Goal: Task Accomplishment & Management: Complete application form

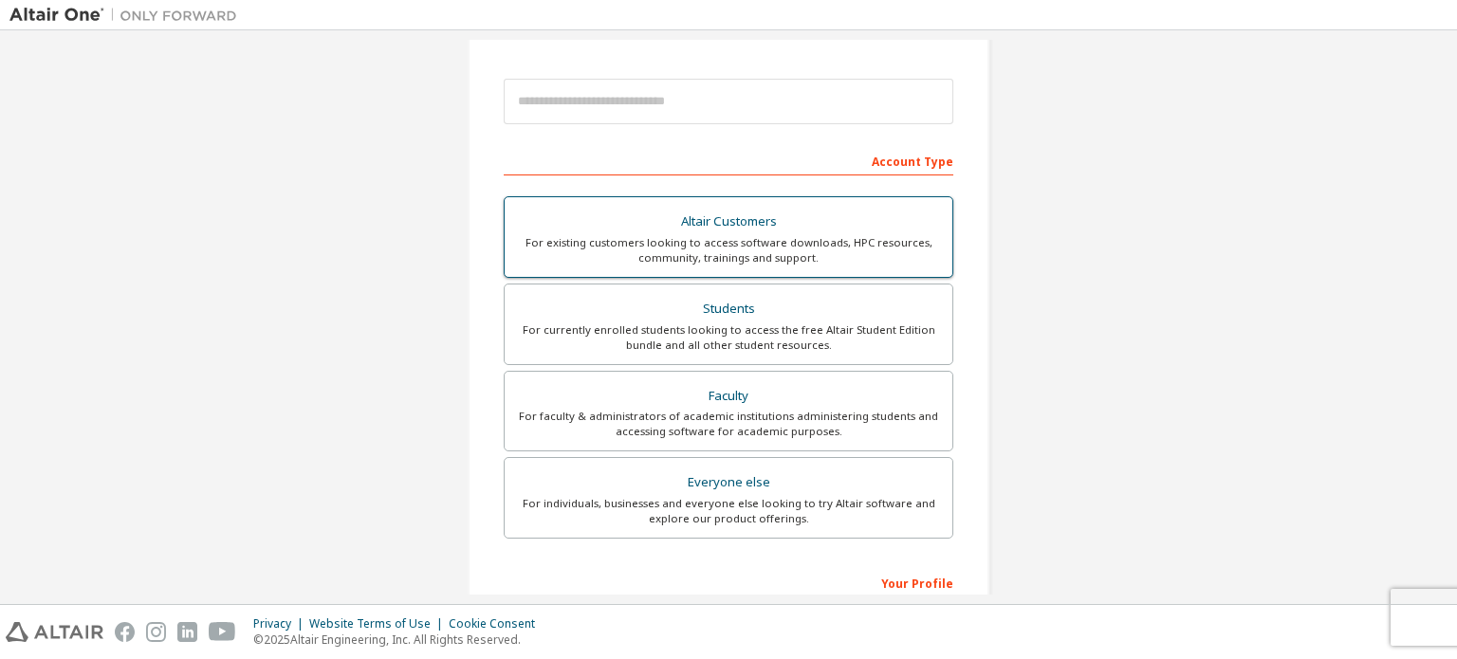
scroll to position [228, 0]
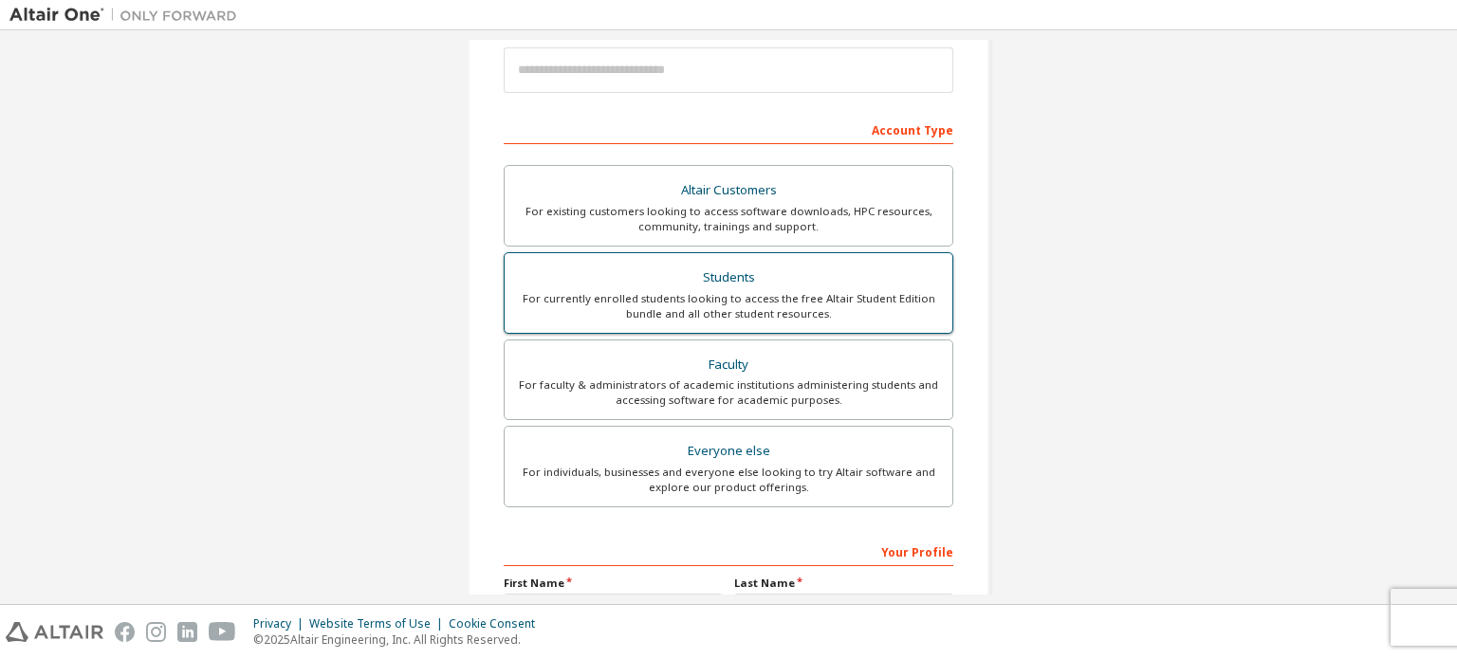
click at [766, 291] on div "For currently enrolled students looking to access the free Altair Student Editi…" at bounding box center [728, 306] width 425 height 30
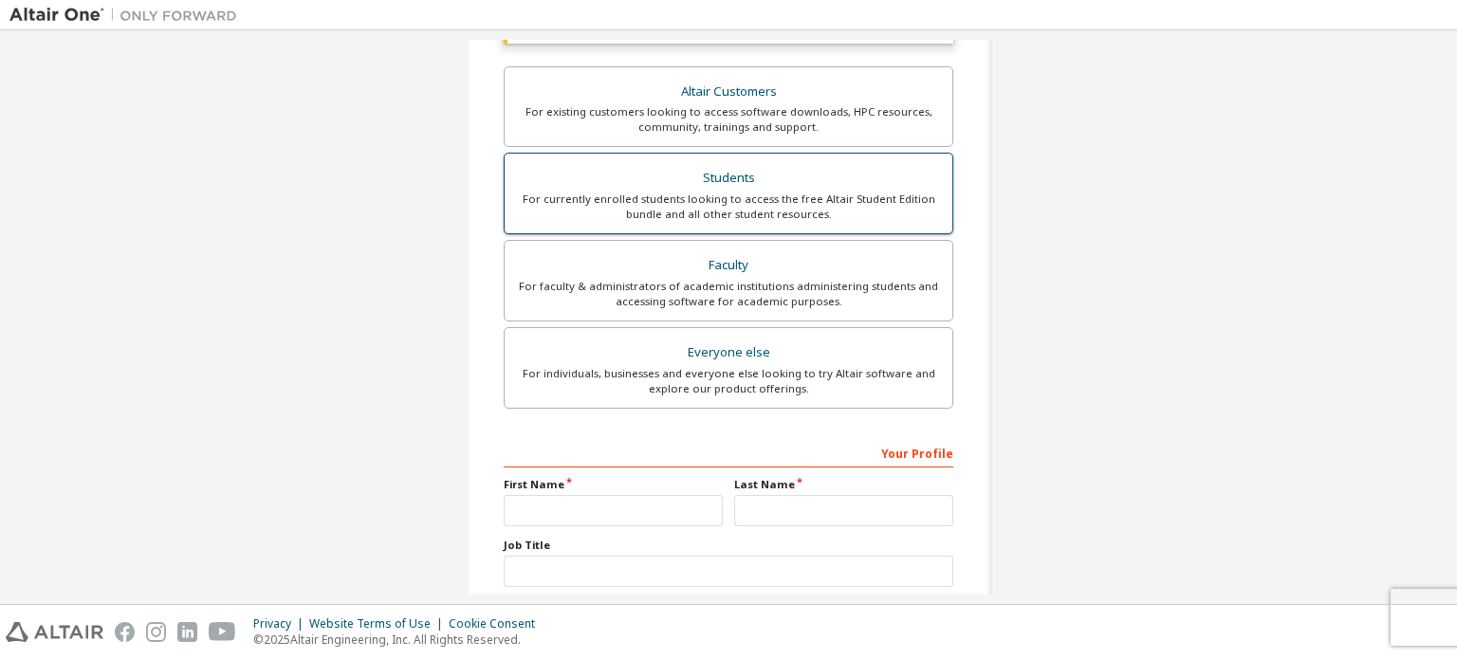
scroll to position [494, 0]
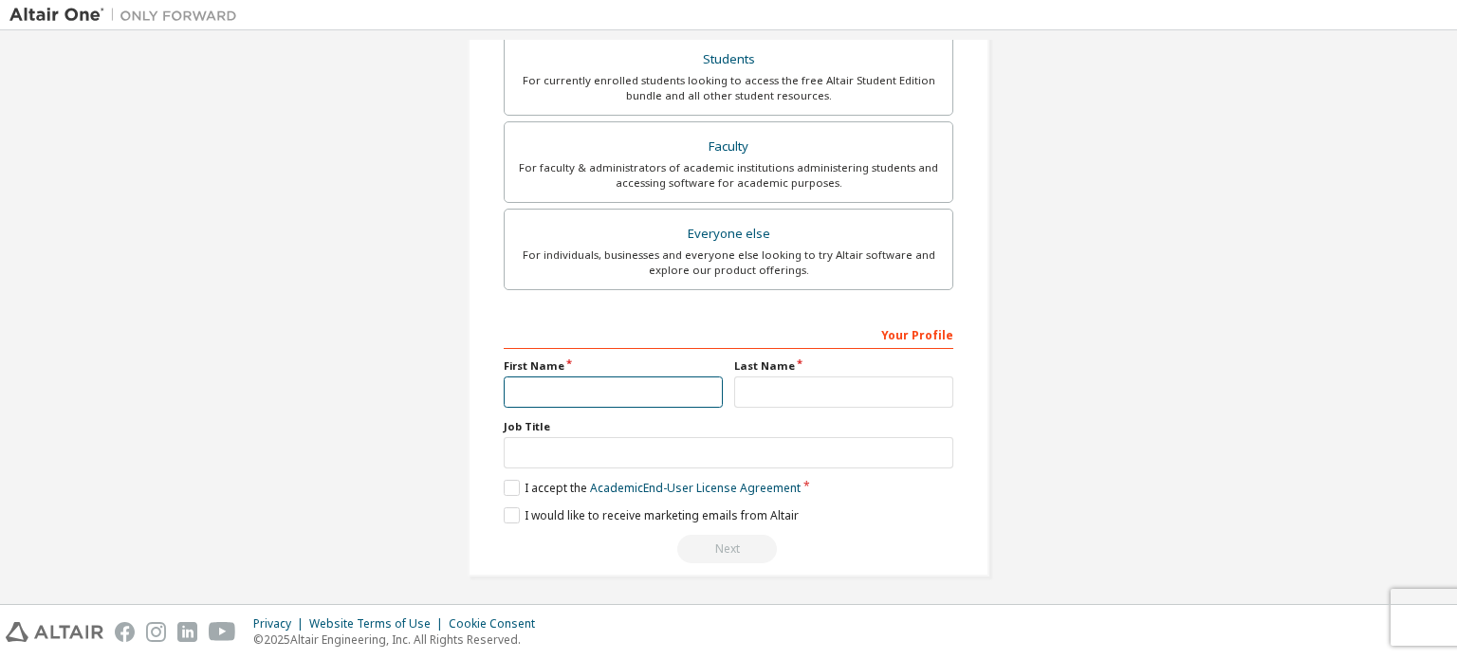
click at [573, 394] on input "text" at bounding box center [613, 392] width 219 height 31
type input "********"
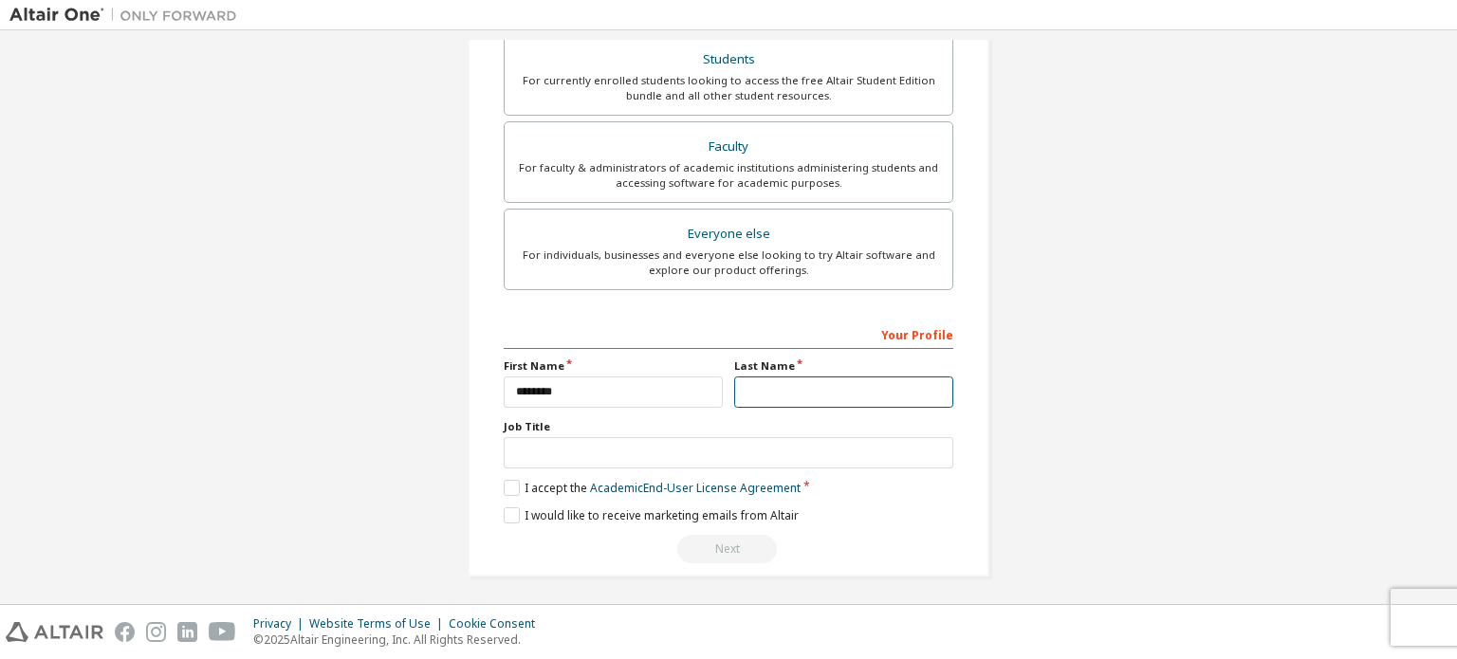
click at [763, 394] on input "text" at bounding box center [843, 392] width 219 height 31
type input "*********"
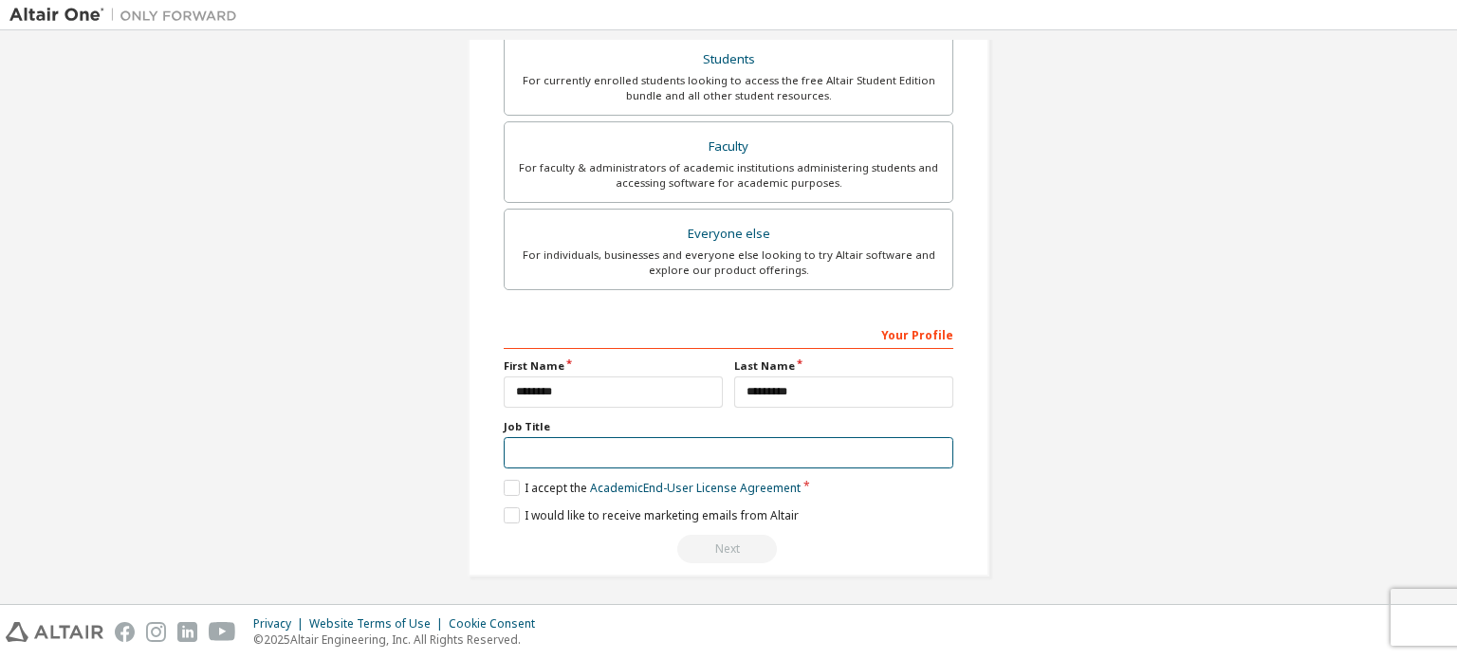
click at [740, 441] on input "text" at bounding box center [729, 452] width 450 height 31
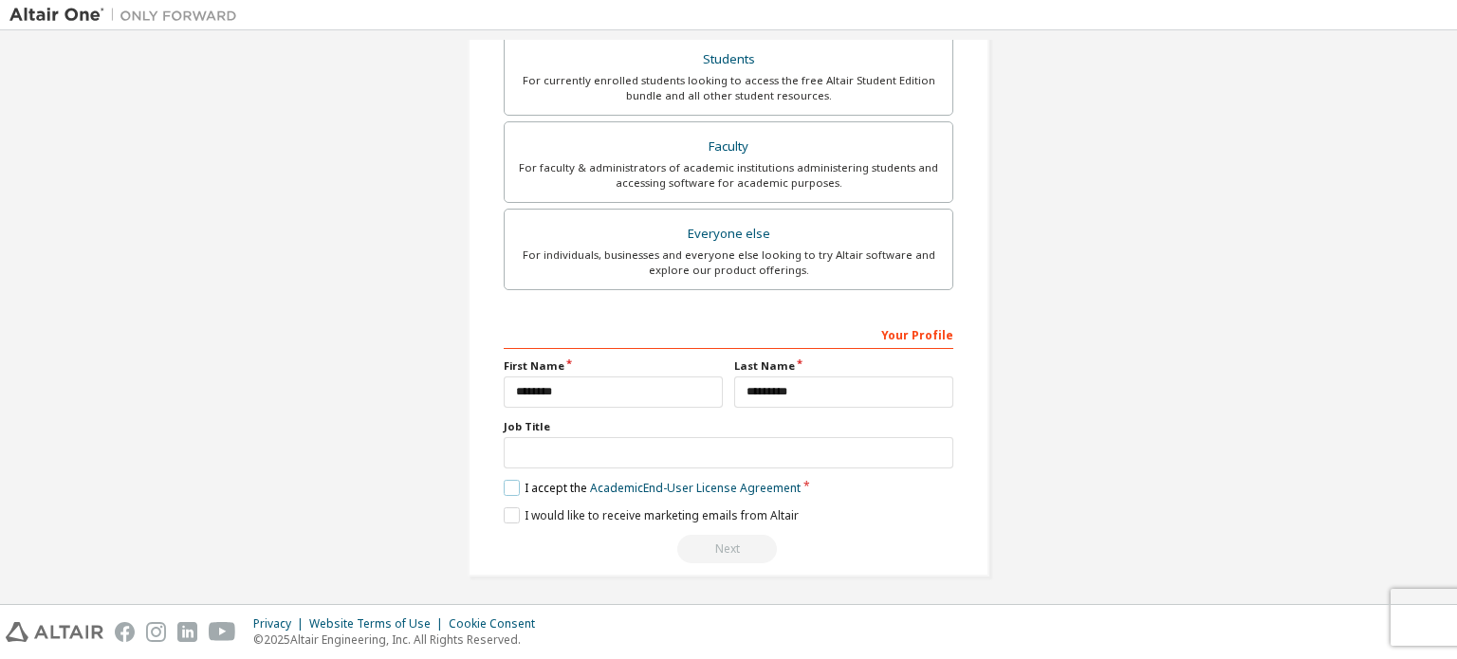
click at [516, 481] on label "I accept the Academic End-User License Agreement" at bounding box center [652, 488] width 297 height 16
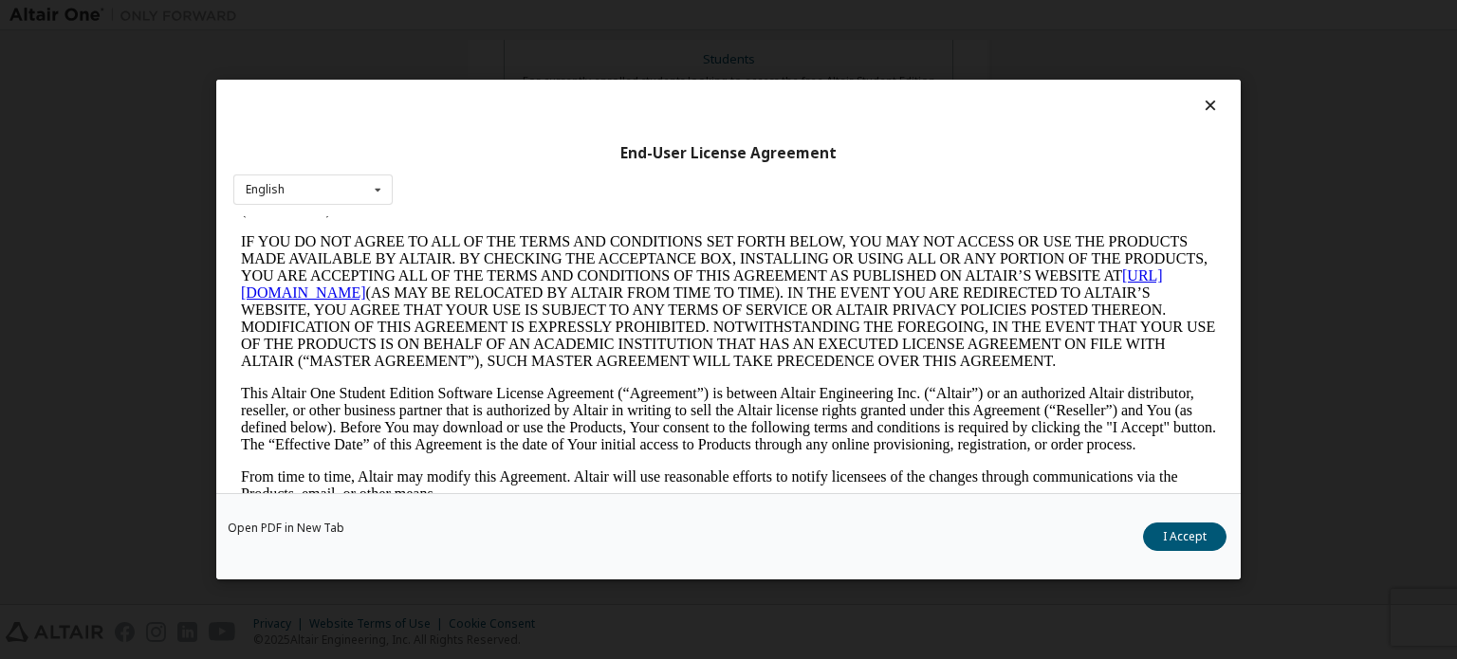
scroll to position [87, 0]
click at [1202, 548] on button "I Accept" at bounding box center [1184, 537] width 83 height 28
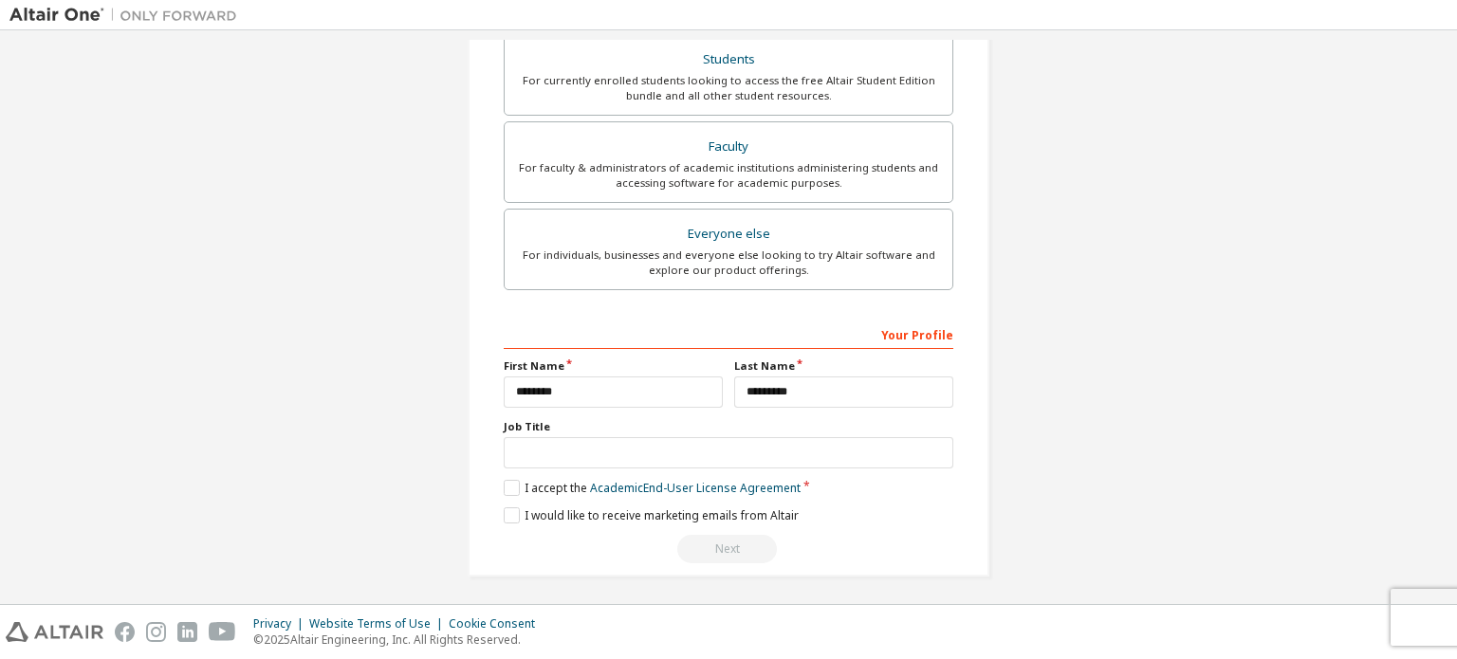
click at [717, 541] on div "Next" at bounding box center [729, 549] width 450 height 28
click at [509, 512] on label "I would like to receive marketing emails from Altair" at bounding box center [651, 515] width 295 height 16
click at [504, 509] on label "I would like to receive marketing emails from Altair" at bounding box center [651, 515] width 295 height 16
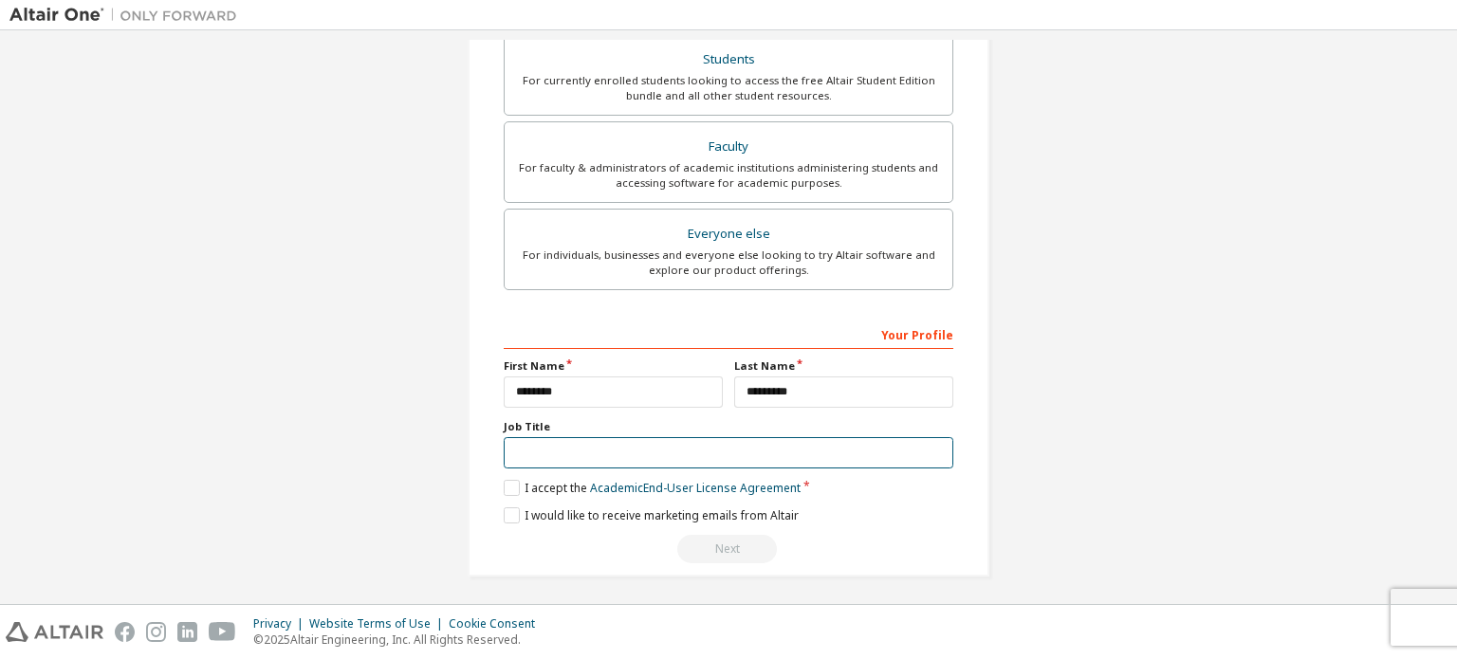
click at [614, 448] on input "text" at bounding box center [729, 452] width 450 height 31
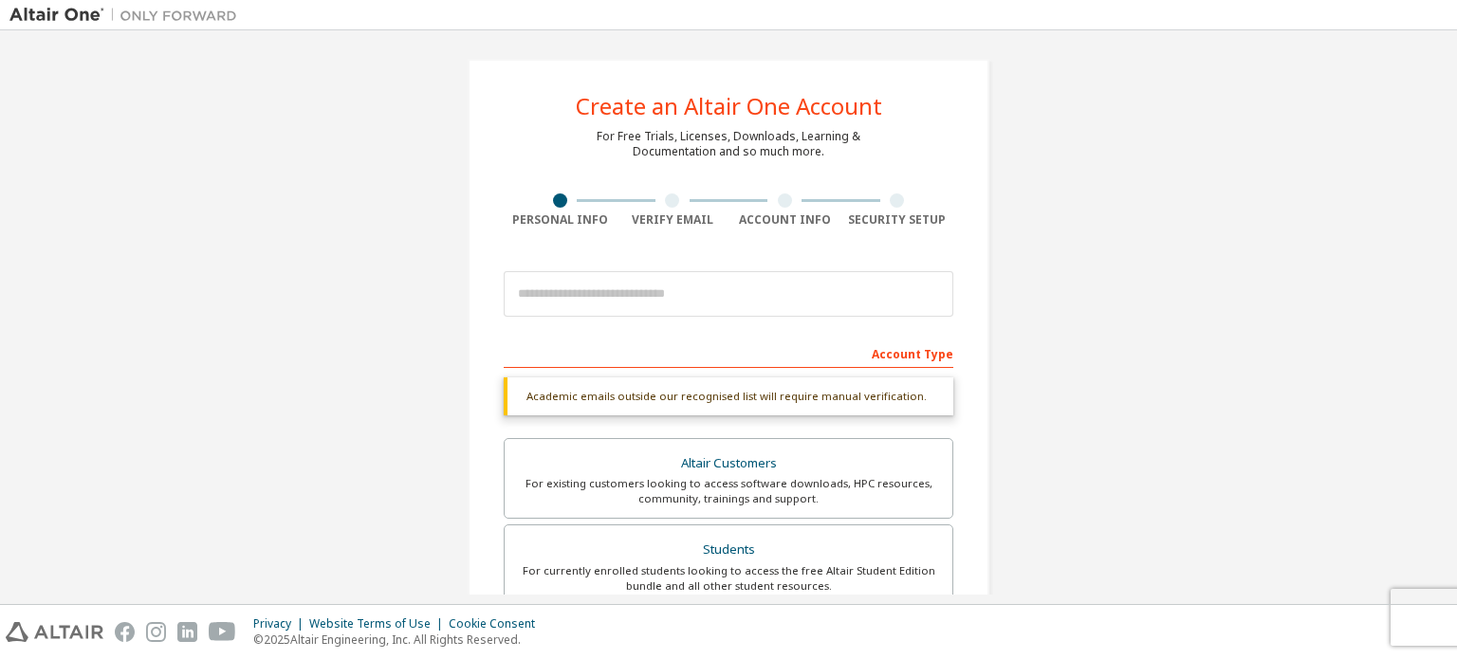
scroll to position [2, 0]
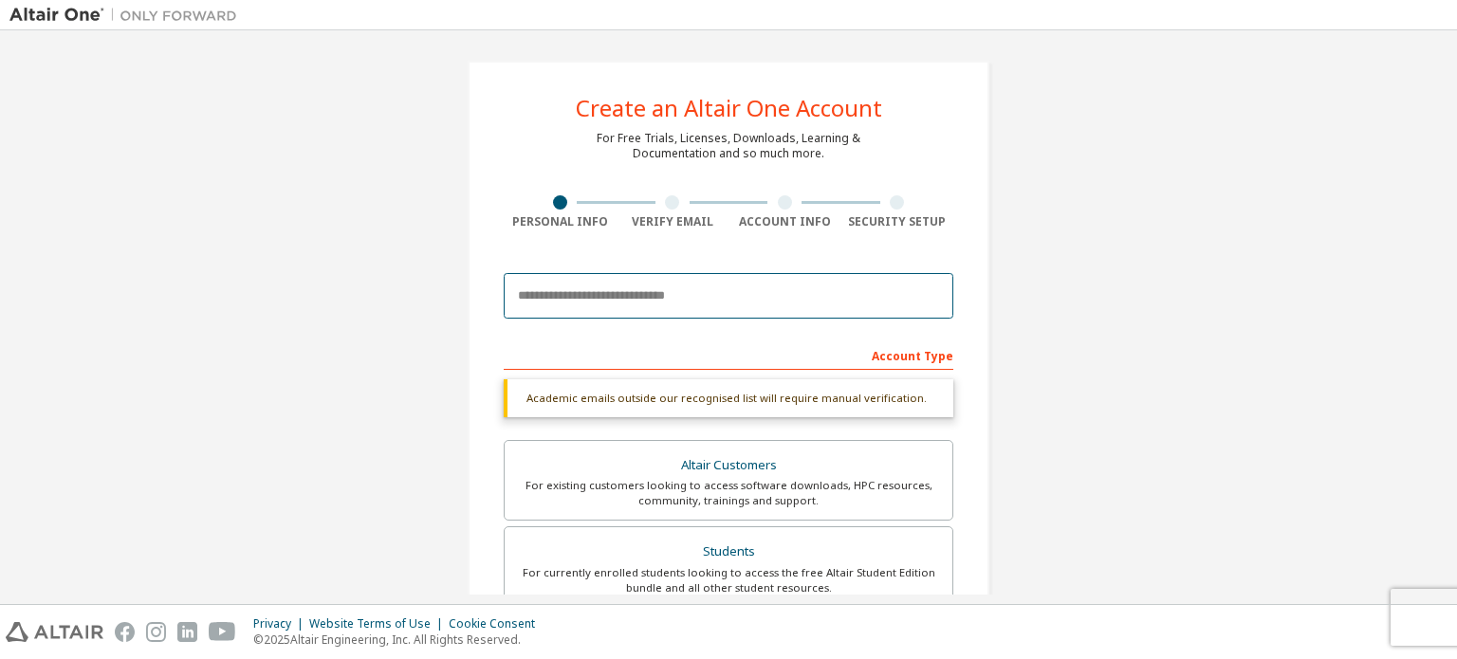
click at [700, 304] on input "email" at bounding box center [729, 296] width 450 height 46
type input "**********"
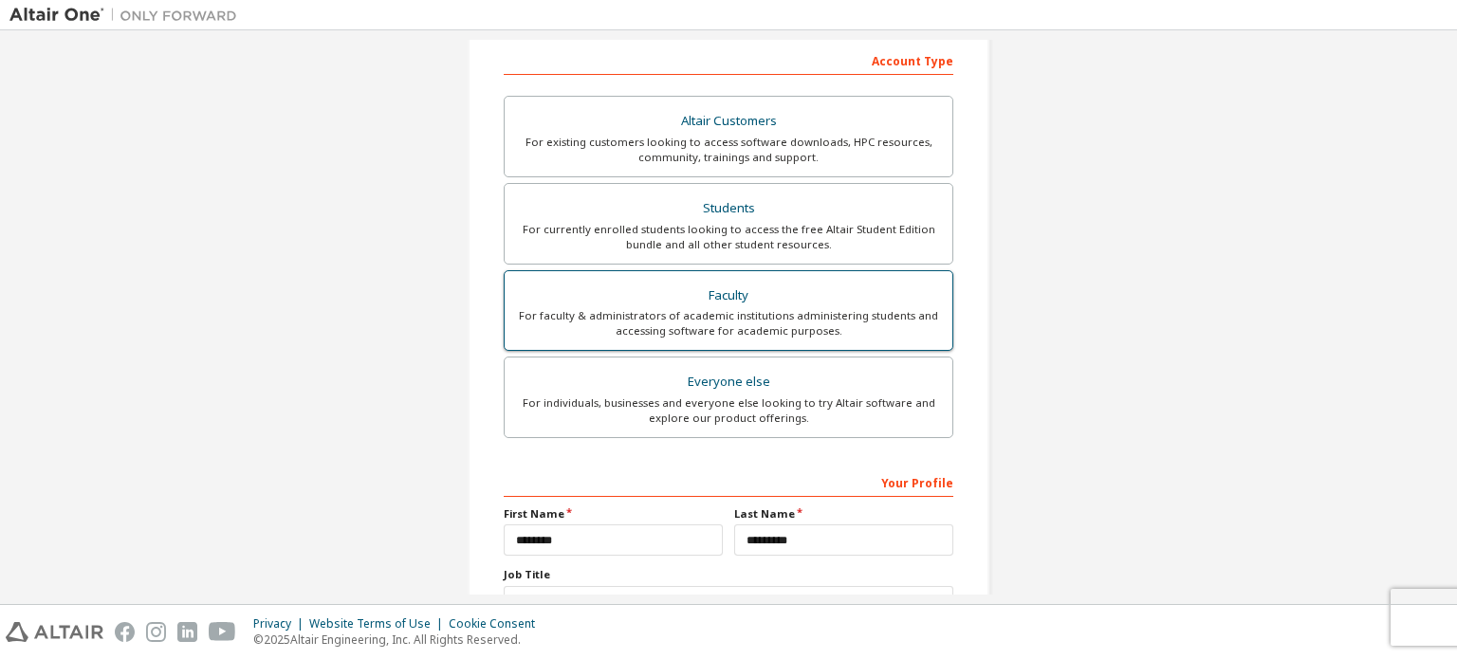
scroll to position [445, 0]
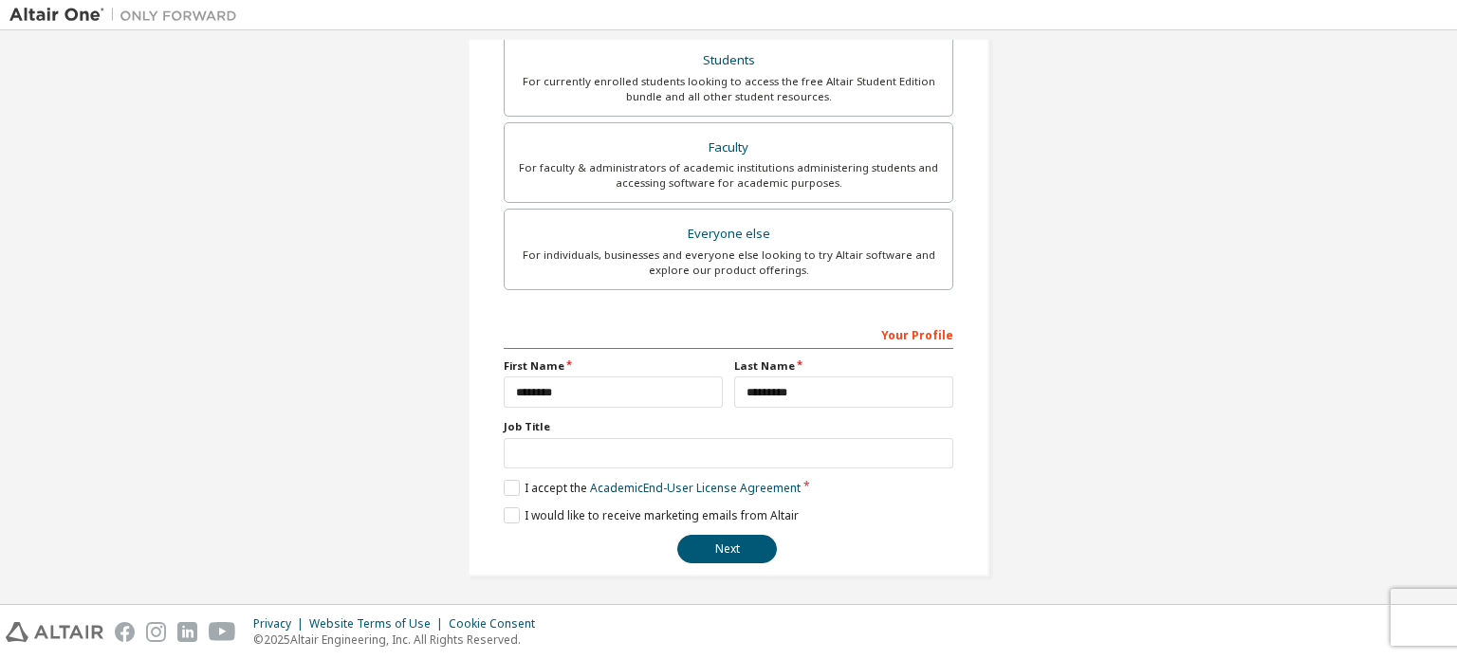
click at [751, 523] on div "**********" at bounding box center [729, 442] width 450 height 246
click at [739, 539] on button "Next" at bounding box center [727, 549] width 100 height 28
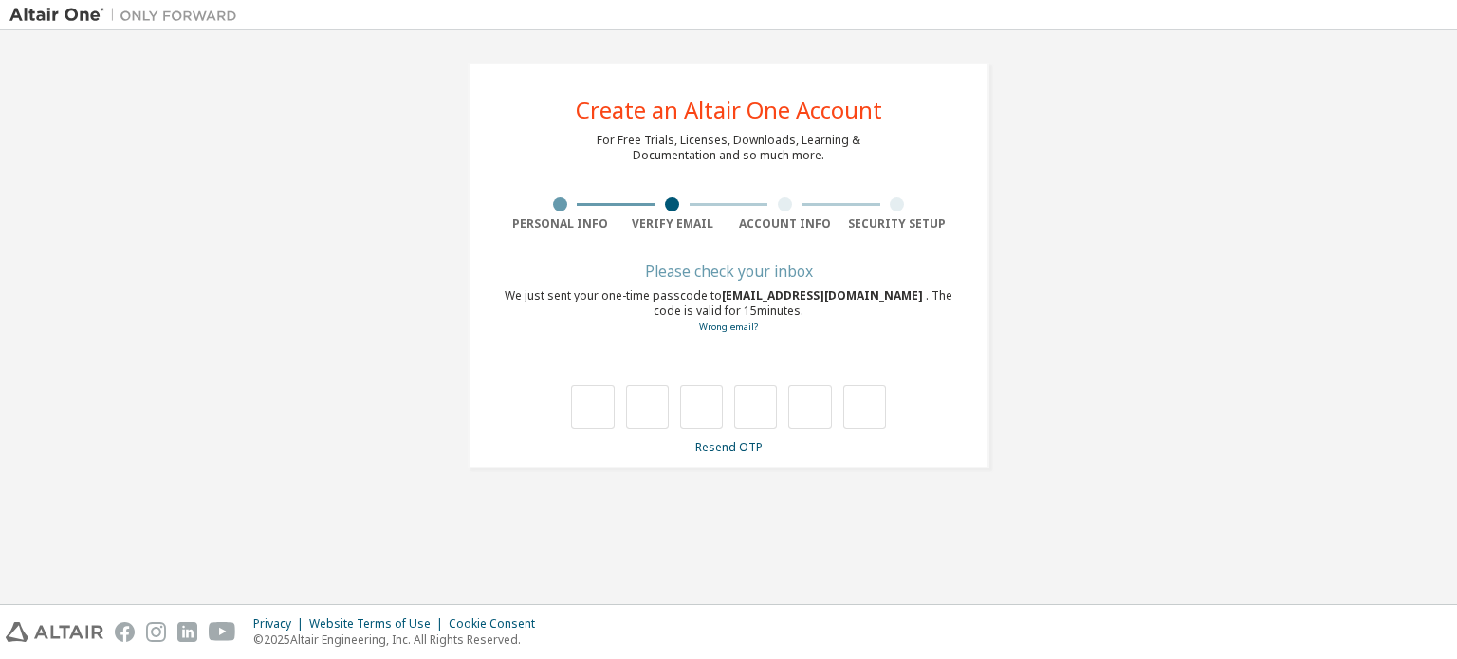
scroll to position [0, 0]
type input "*"
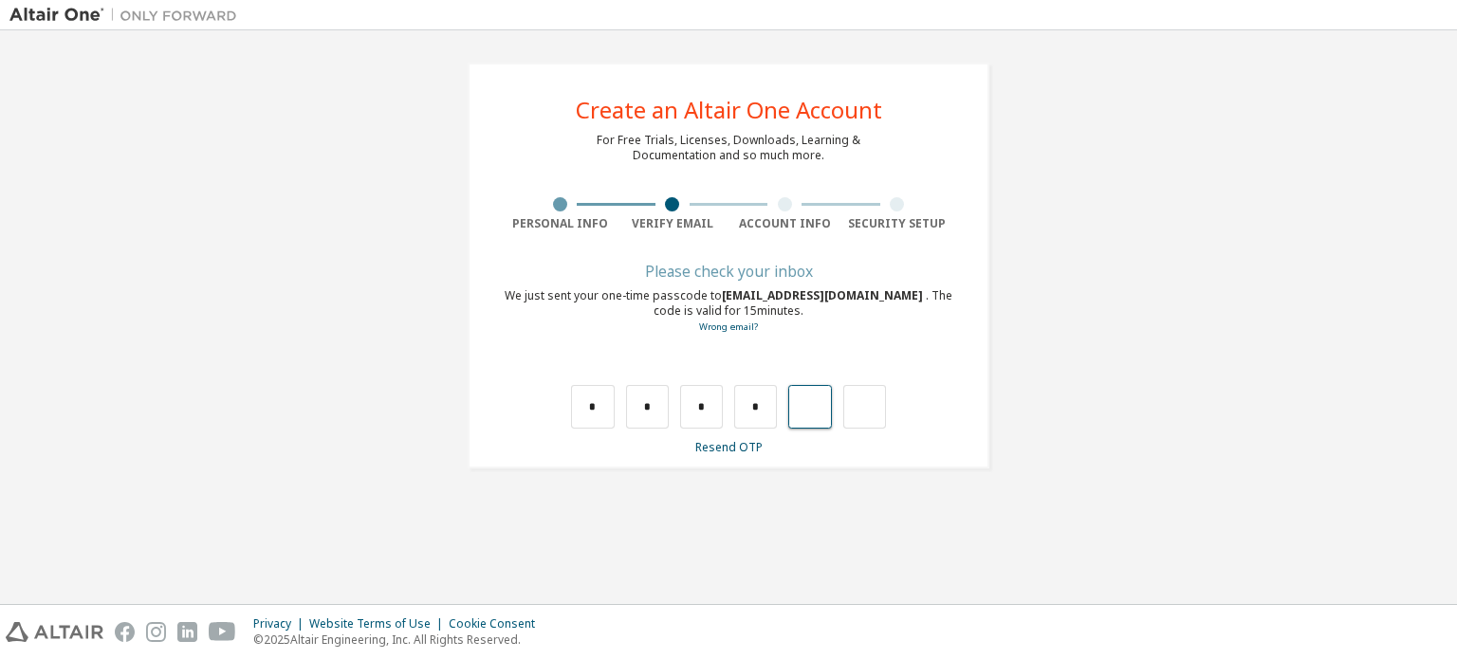
type input "*"
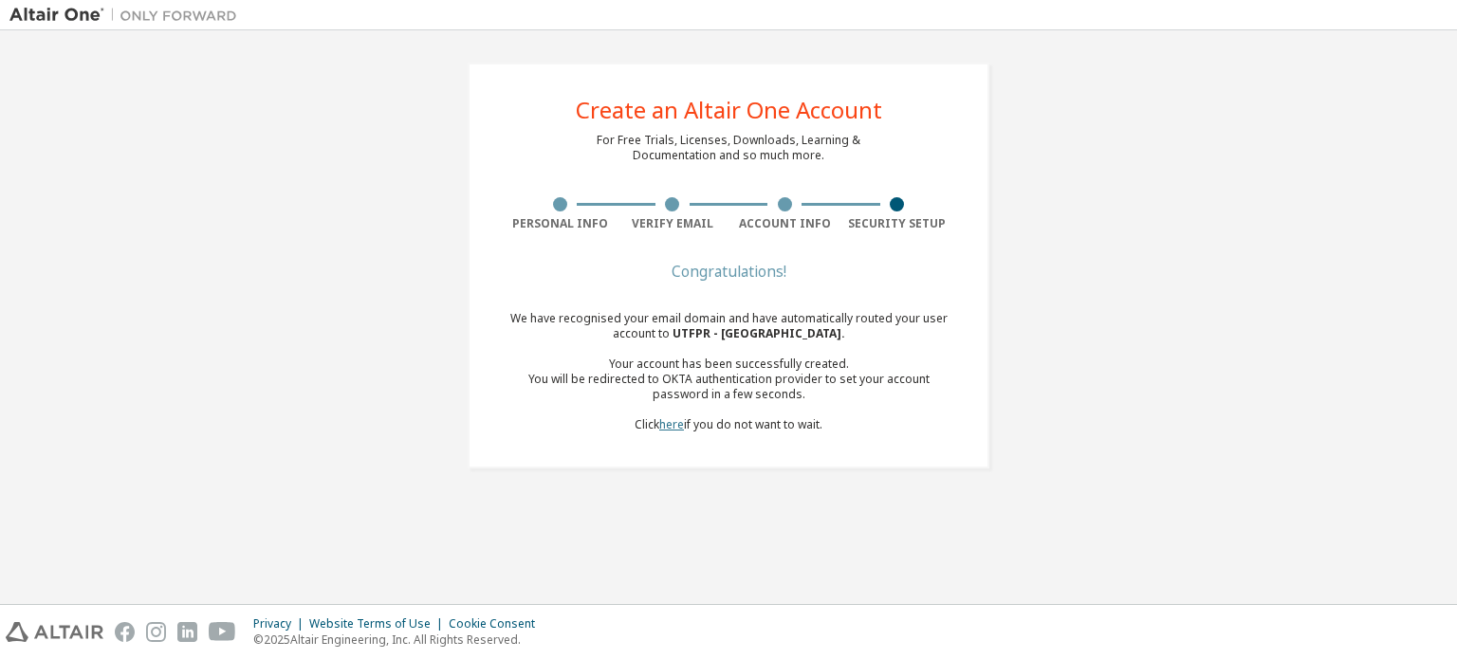
click at [664, 430] on link "here" at bounding box center [671, 424] width 25 height 16
